Goal: Task Accomplishment & Management: Manage account settings

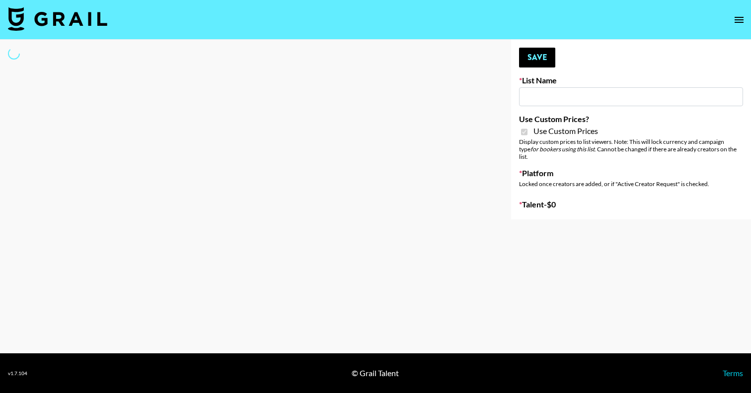
type input "[PERSON_NAME]"
checkbox input "true"
select select "Brand"
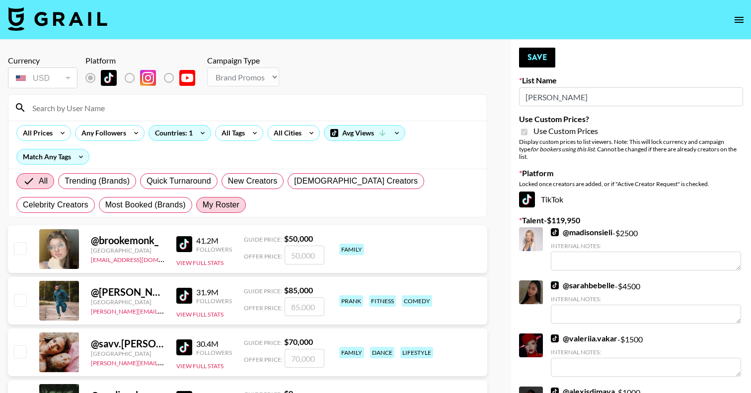
click at [203, 206] on span "My Roster" at bounding box center [221, 205] width 37 height 12
click at [203, 205] on input "My Roster" at bounding box center [203, 205] width 0 height 0
radio input "true"
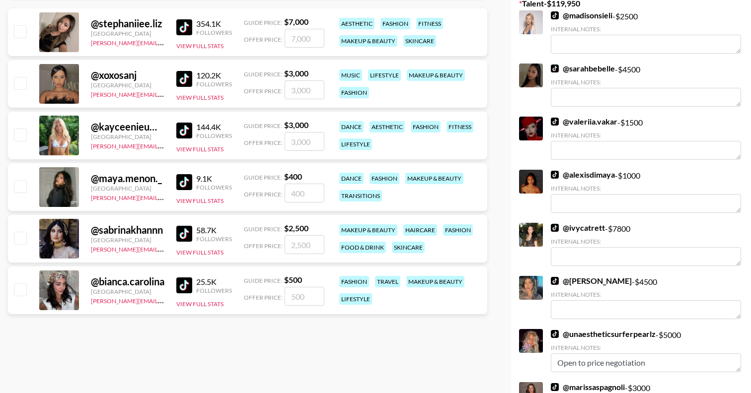
scroll to position [217, 0]
click at [23, 234] on input "checkbox" at bounding box center [20, 237] width 12 height 12
checkbox input "true"
type input "2500"
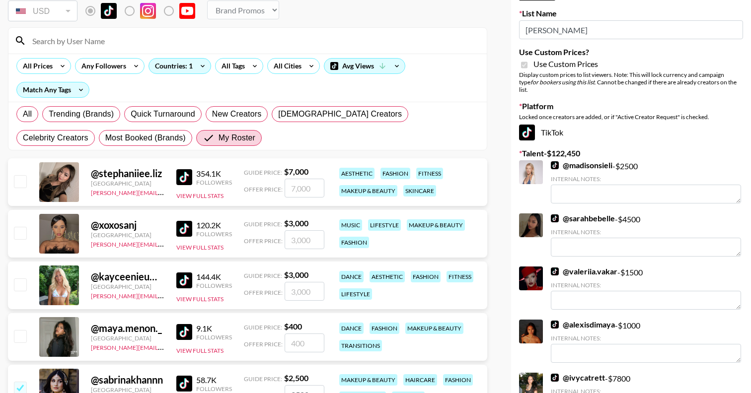
scroll to position [0, 0]
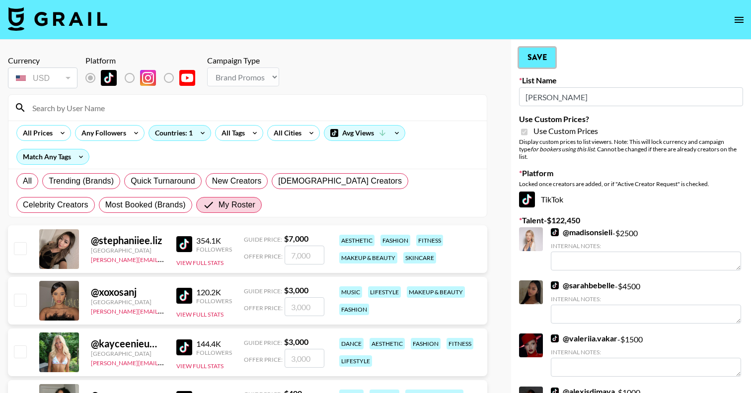
click at [541, 56] on button "Save" at bounding box center [537, 58] width 36 height 20
radio input "true"
